Goal: Information Seeking & Learning: Learn about a topic

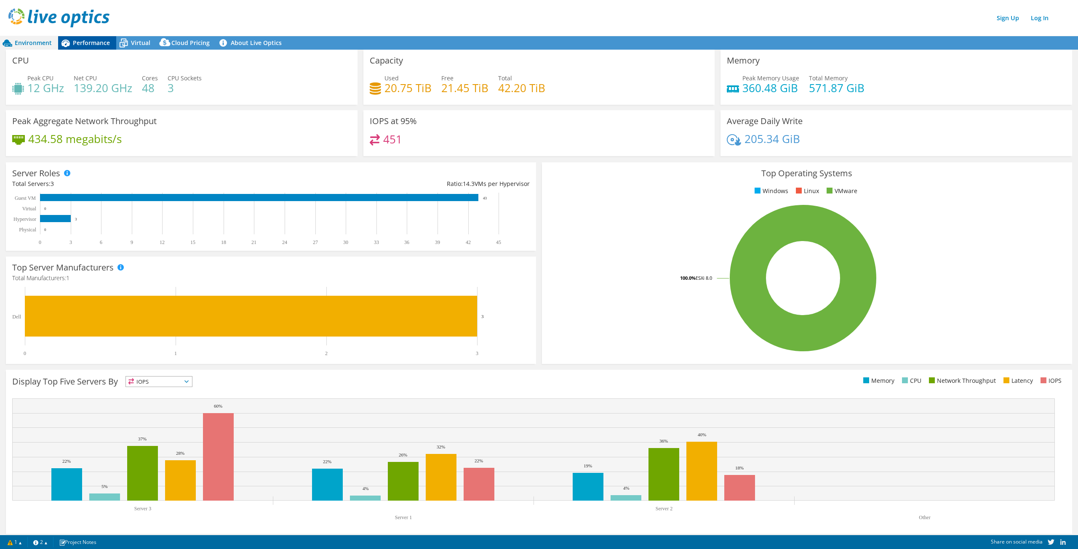
click at [96, 44] on span "Performance" at bounding box center [91, 43] width 37 height 8
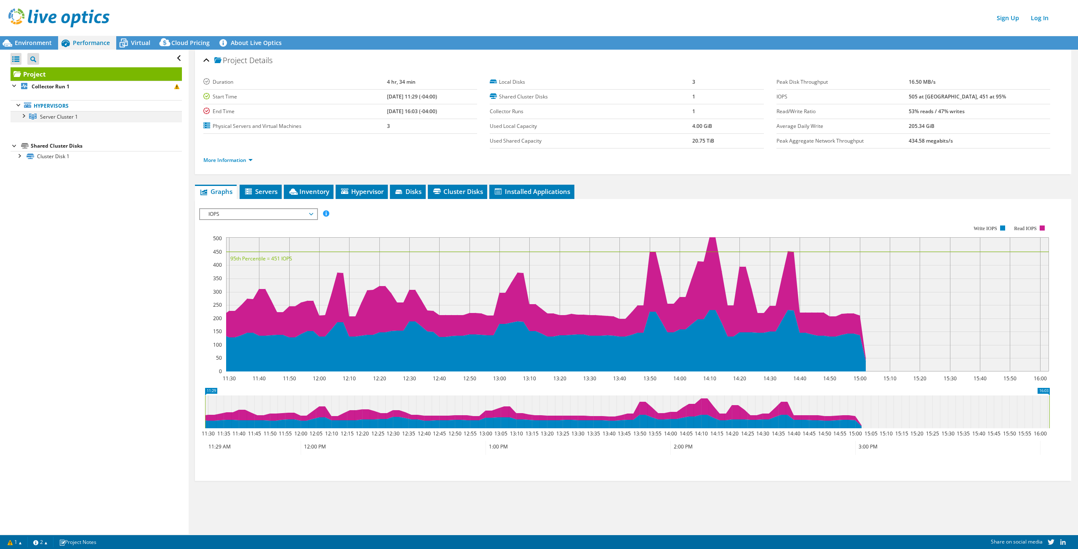
click at [21, 119] on div at bounding box center [23, 115] width 8 height 8
click at [29, 130] on div at bounding box center [27, 127] width 8 height 8
click at [78, 163] on link "Network Interfaces" at bounding box center [96, 160] width 171 height 11
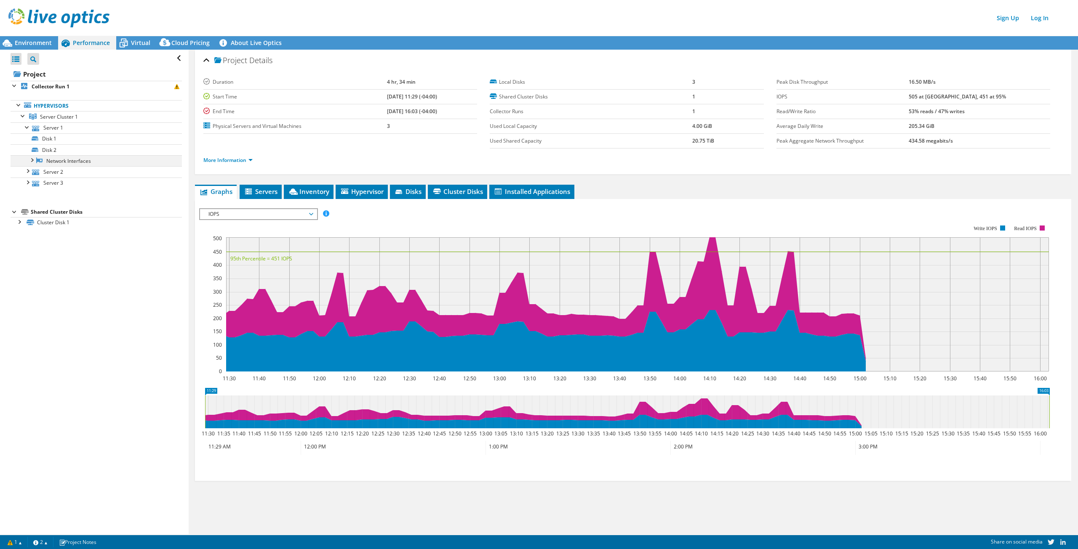
click at [30, 162] on div at bounding box center [31, 159] width 8 height 8
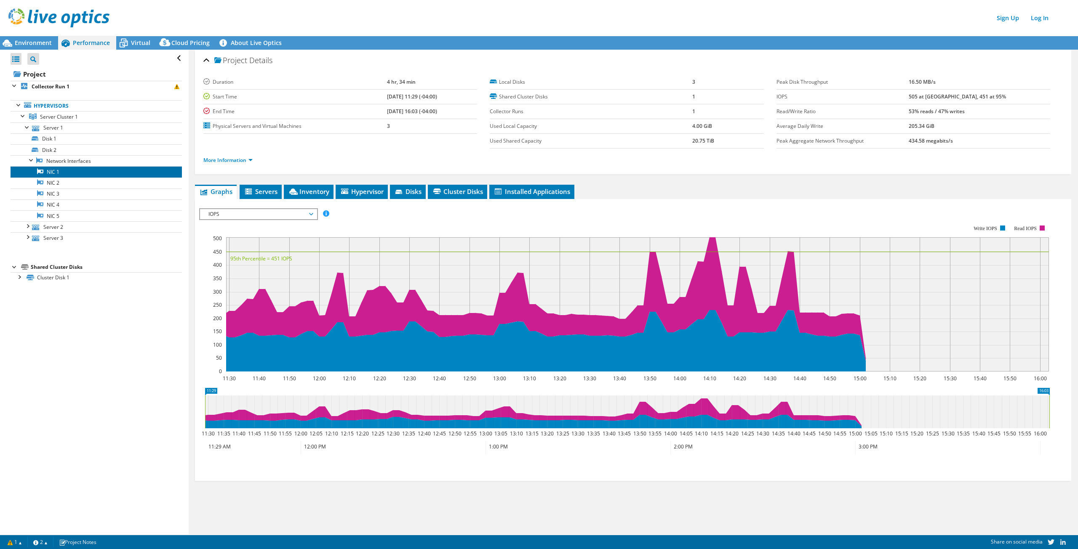
click at [109, 175] on link "NIC 1" at bounding box center [96, 171] width 171 height 11
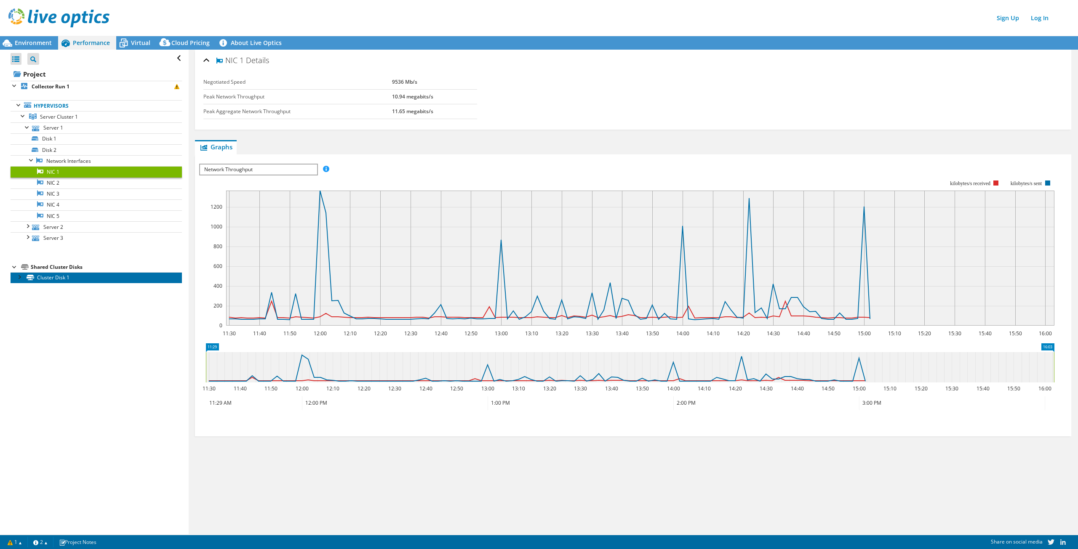
click at [21, 281] on link "Cluster Disk 1" at bounding box center [96, 277] width 171 height 11
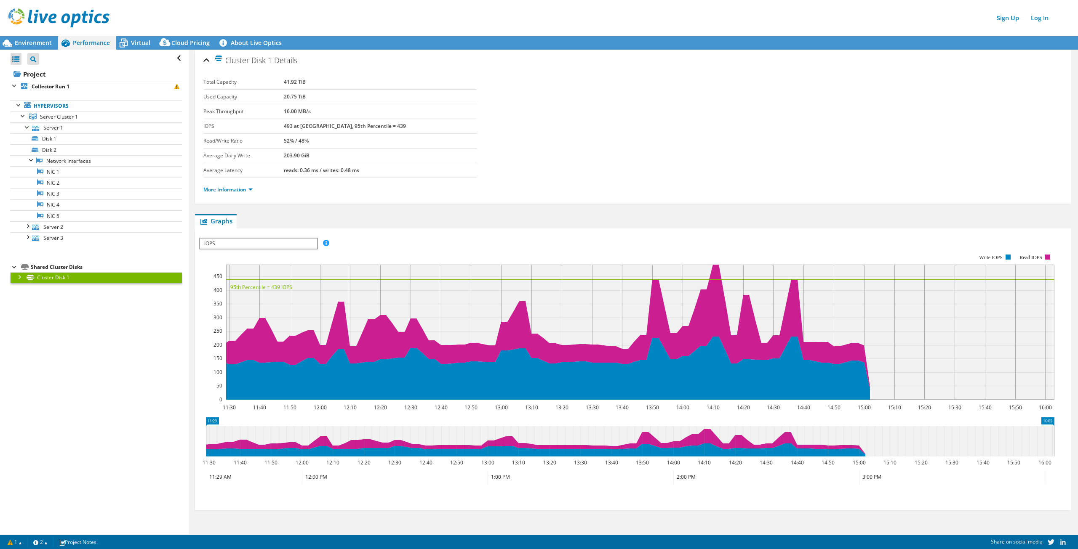
click at [19, 280] on div at bounding box center [19, 276] width 8 height 8
click at [76, 290] on link "Disk 2 | Server 1" at bounding box center [96, 288] width 171 height 11
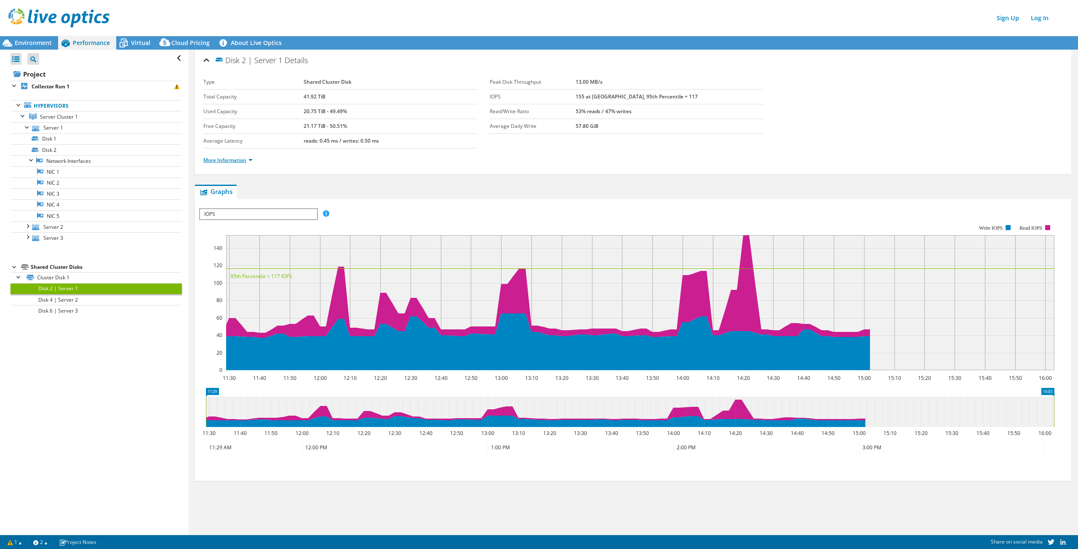
drag, startPoint x: 248, startPoint y: 168, endPoint x: 251, endPoint y: 162, distance: 7.0
click at [248, 168] on div "More Information" at bounding box center [632, 161] width 859 height 24
click at [251, 162] on link "More Information" at bounding box center [227, 160] width 49 height 7
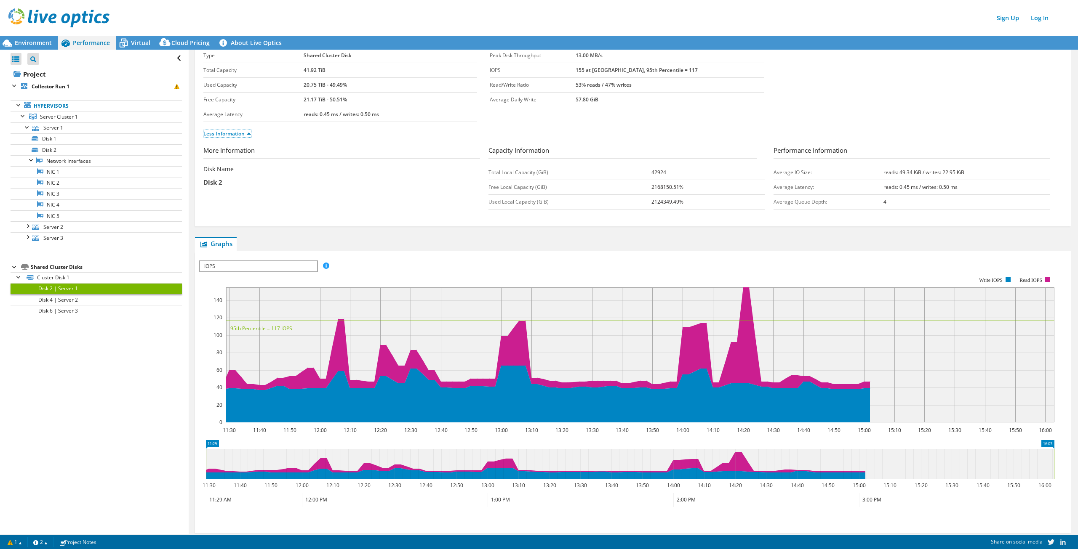
scroll to position [40, 0]
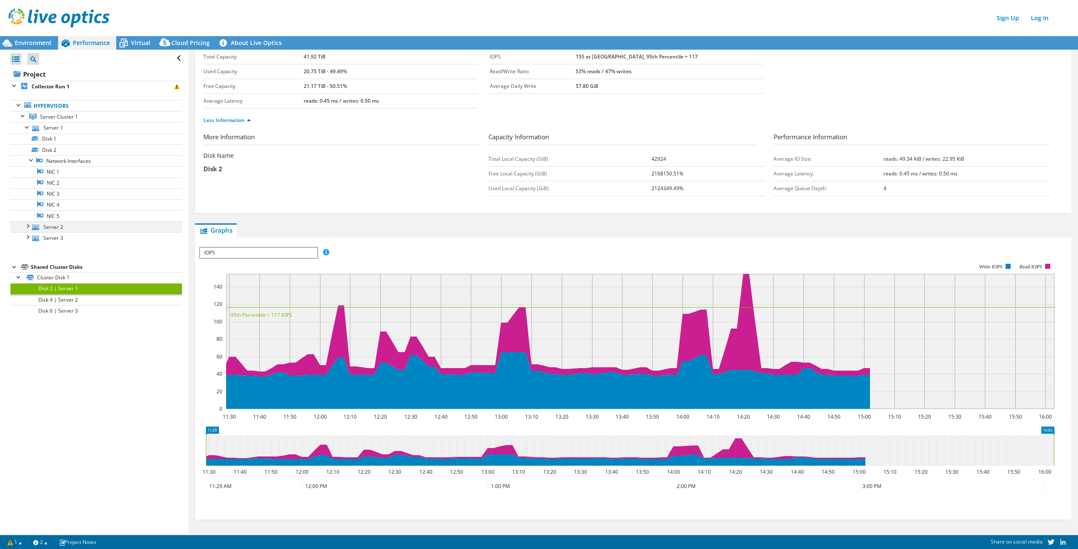
click at [25, 224] on div at bounding box center [27, 225] width 8 height 8
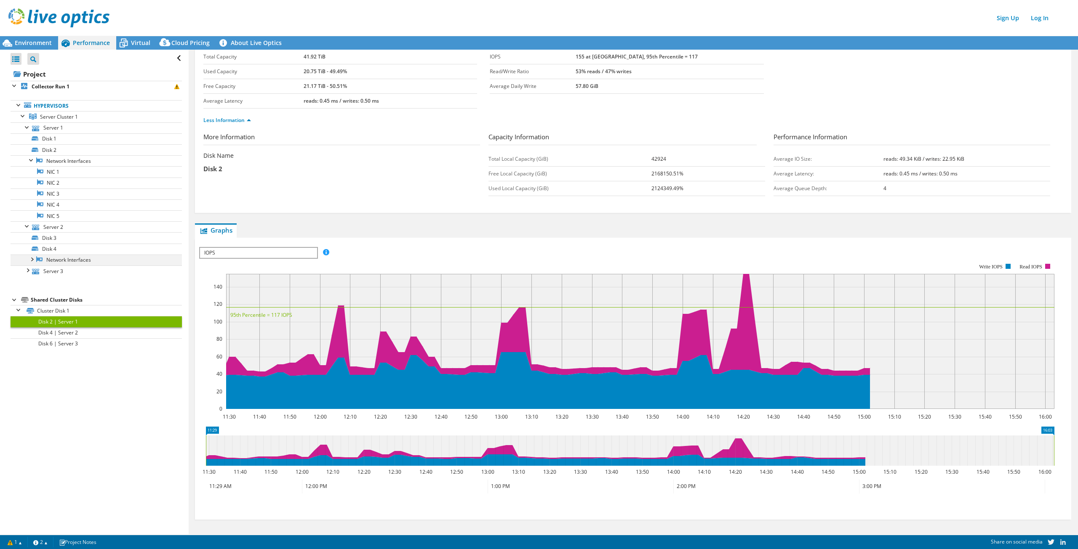
click at [35, 258] on div at bounding box center [31, 259] width 8 height 8
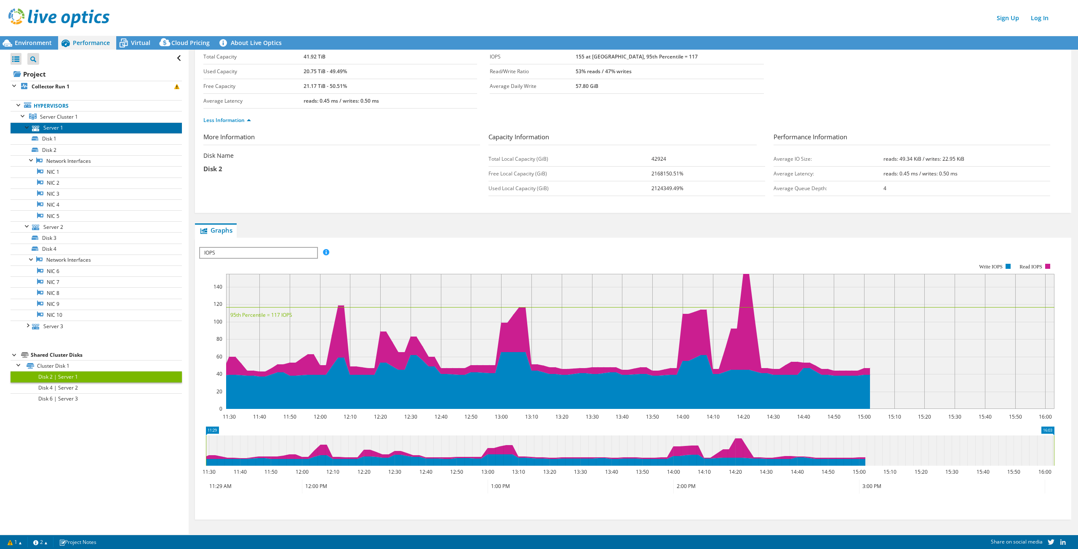
click at [67, 131] on link "Server 1" at bounding box center [96, 128] width 171 height 11
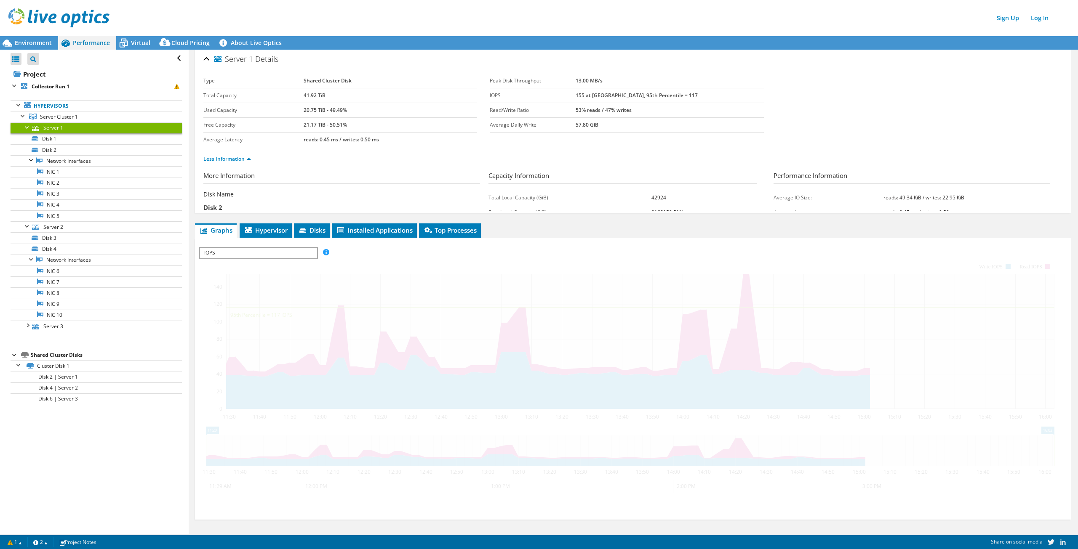
scroll to position [0, 0]
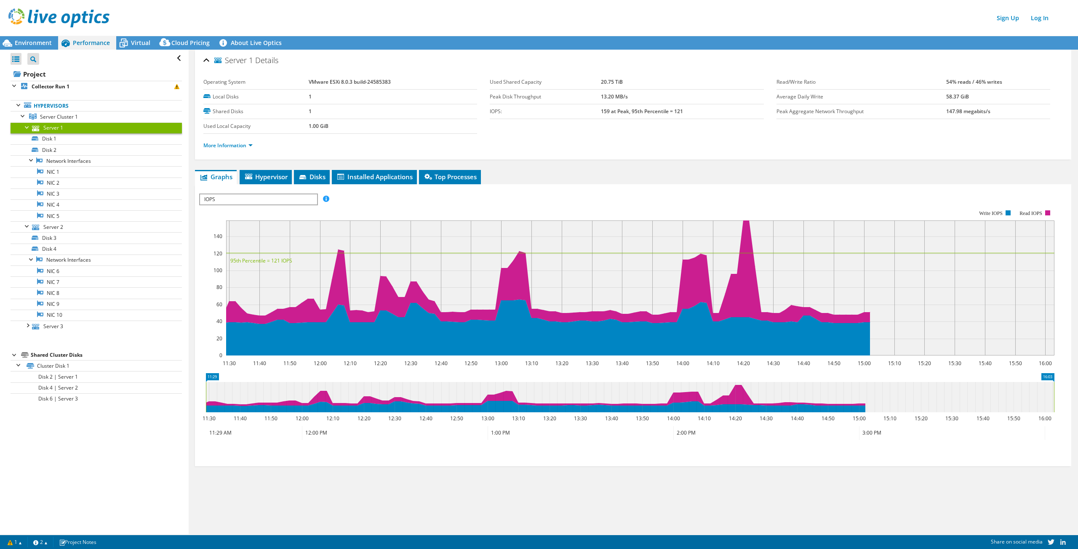
click at [254, 148] on li "More Information" at bounding box center [230, 145] width 54 height 9
click at [240, 144] on link "More Information" at bounding box center [227, 145] width 49 height 7
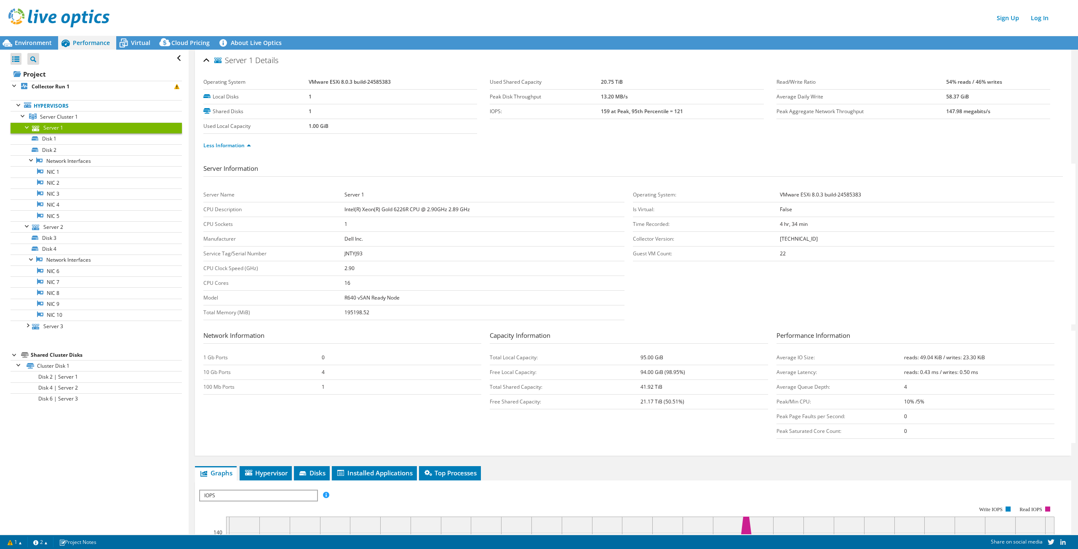
click at [347, 254] on b "JNTYJ93" at bounding box center [353, 253] width 18 height 7
copy b "JNTYJ93"
click at [69, 106] on link "Hypervisors" at bounding box center [96, 105] width 171 height 11
click at [60, 114] on span "Server Cluster 1" at bounding box center [59, 116] width 38 height 7
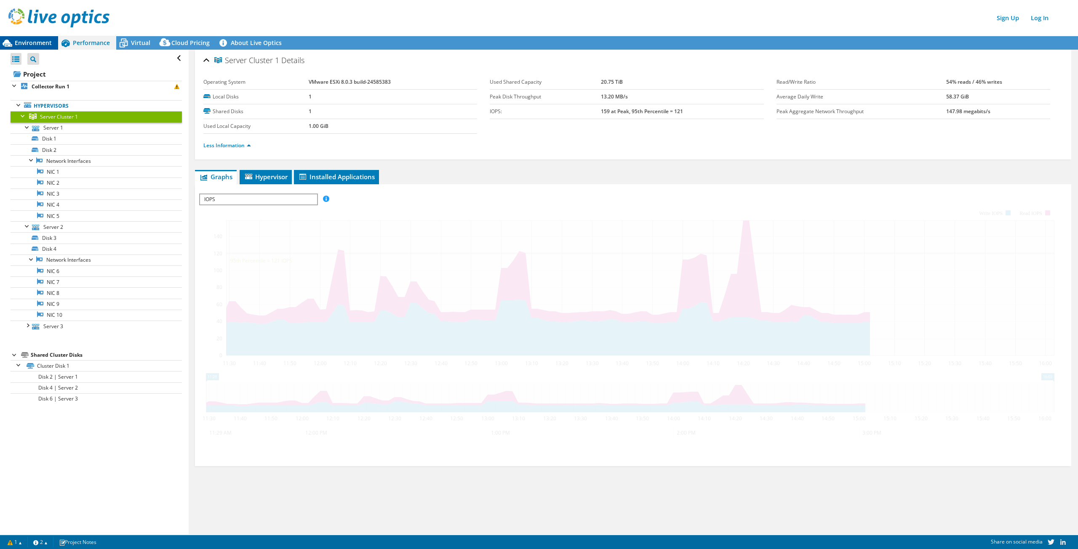
click at [46, 40] on span "Environment" at bounding box center [33, 43] width 37 height 8
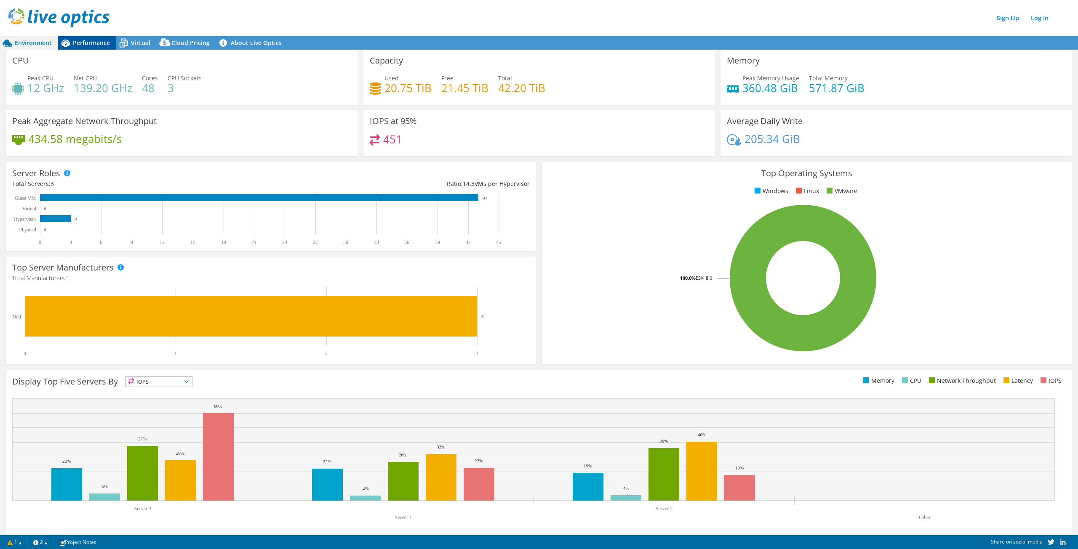
click at [85, 38] on div "Performance" at bounding box center [87, 42] width 58 height 13
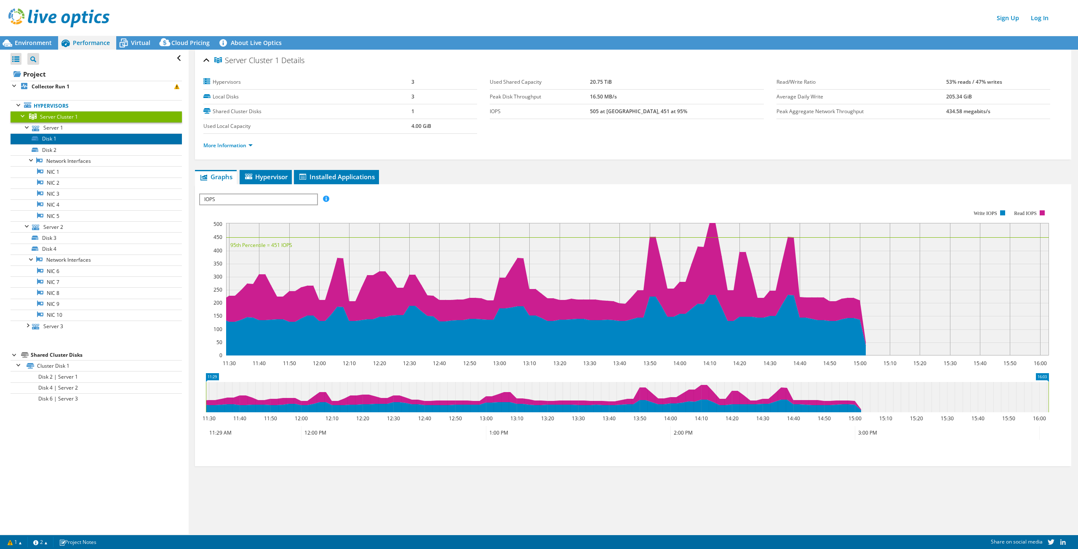
click at [53, 138] on link "Disk 1" at bounding box center [96, 138] width 171 height 11
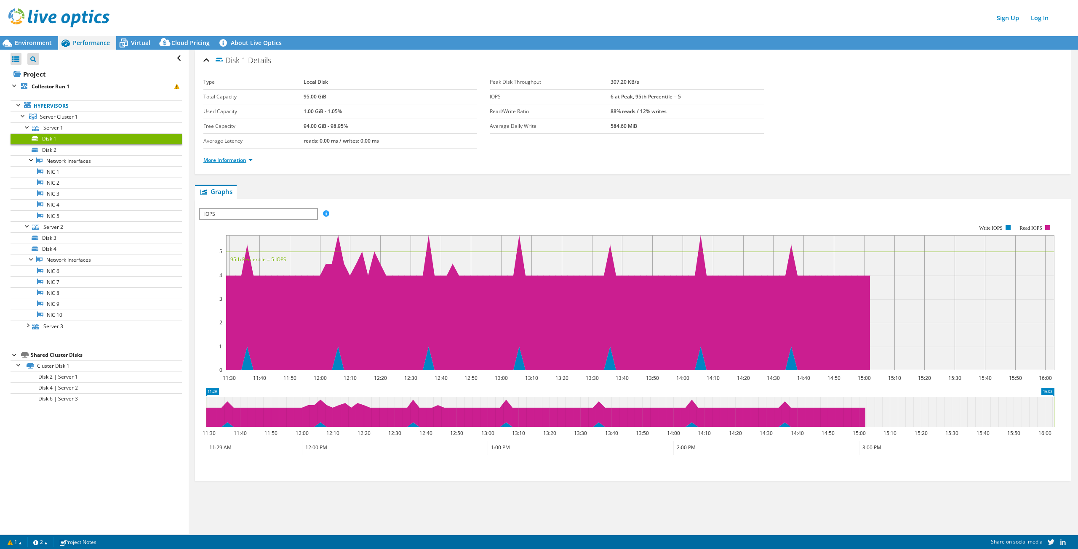
click at [224, 163] on link "More Information" at bounding box center [227, 160] width 49 height 7
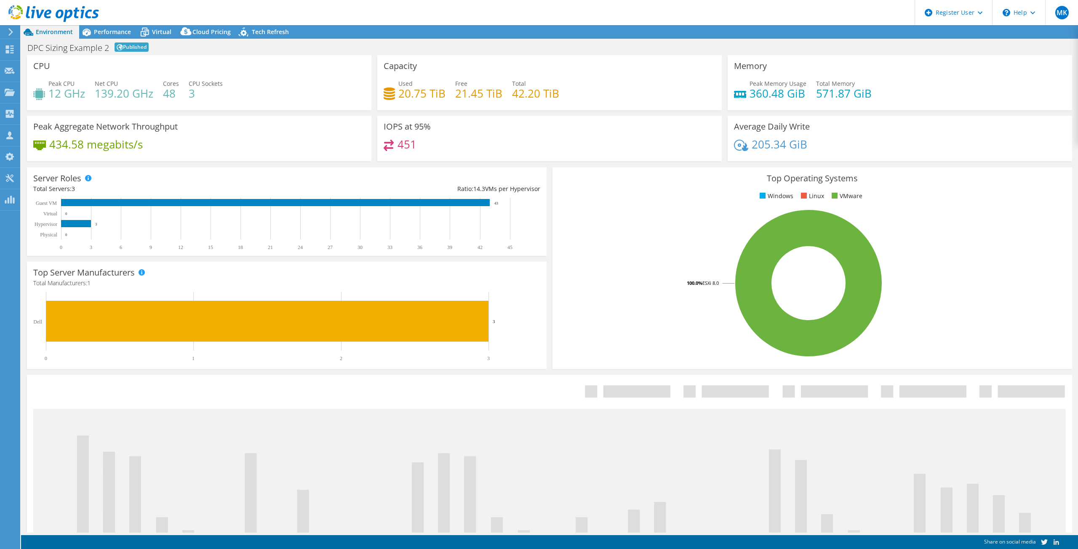
select select "EUFrankfurt"
select select "EUR"
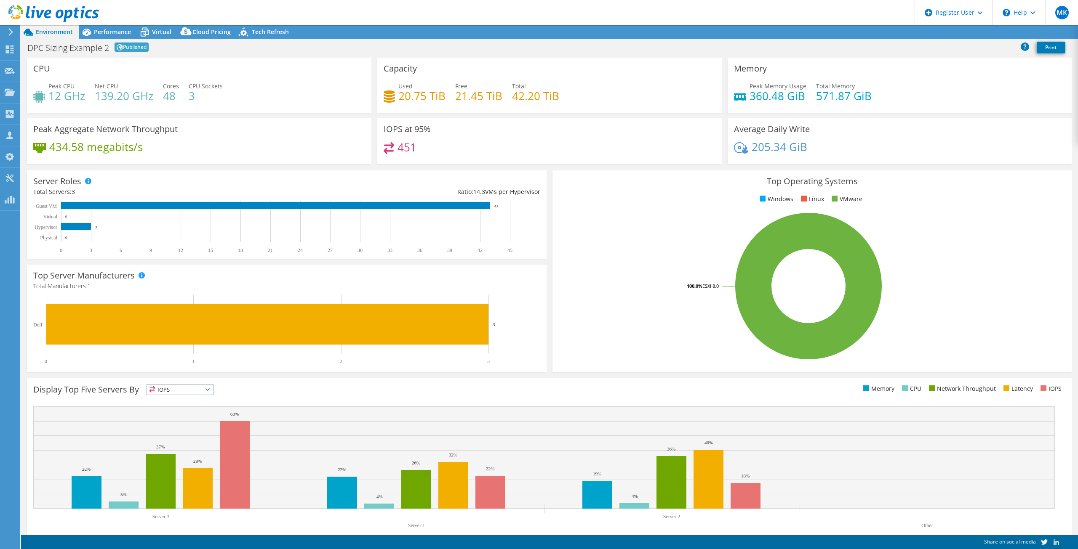
radio input "true"
radio input "false"
